Goal: Task Accomplishment & Management: Manage account settings

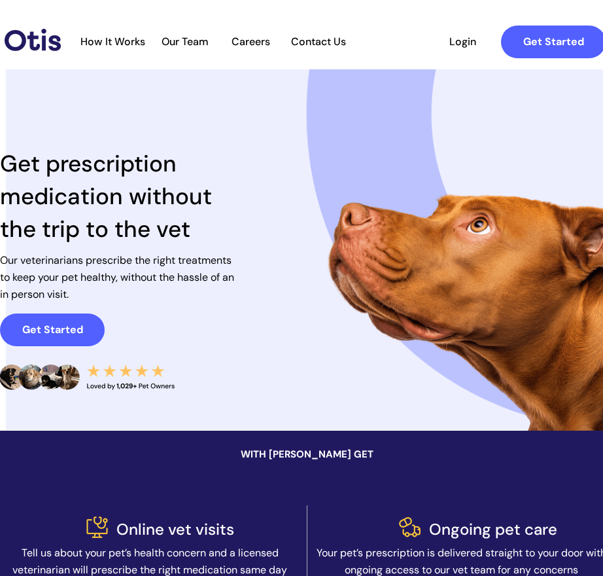
click at [462, 41] on span "Login" at bounding box center [462, 41] width 60 height 12
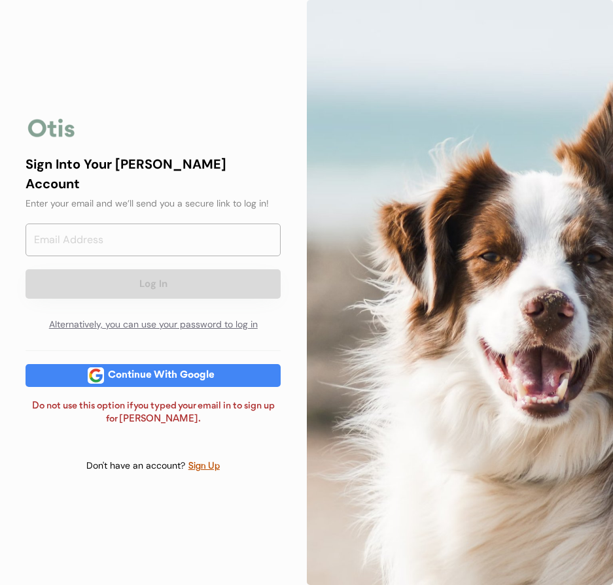
click at [153, 275] on button "Log In" at bounding box center [153, 283] width 255 height 29
